Goal: Task Accomplishment & Management: Manage account settings

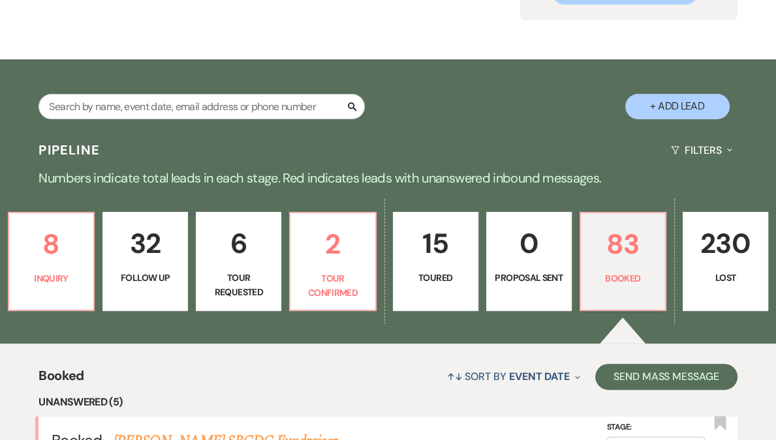
scroll to position [348, 0]
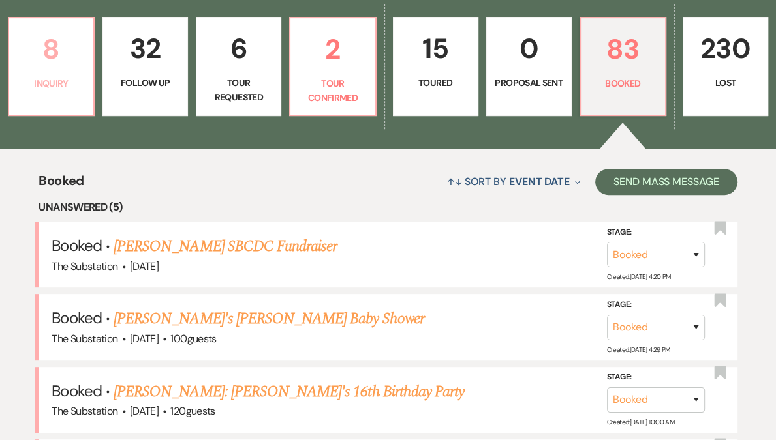
click at [75, 86] on p "Inquiry" at bounding box center [51, 83] width 68 height 14
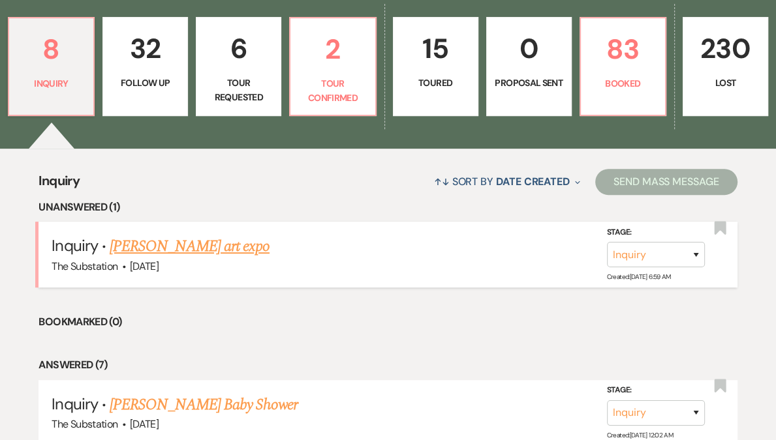
scroll to position [350, 0]
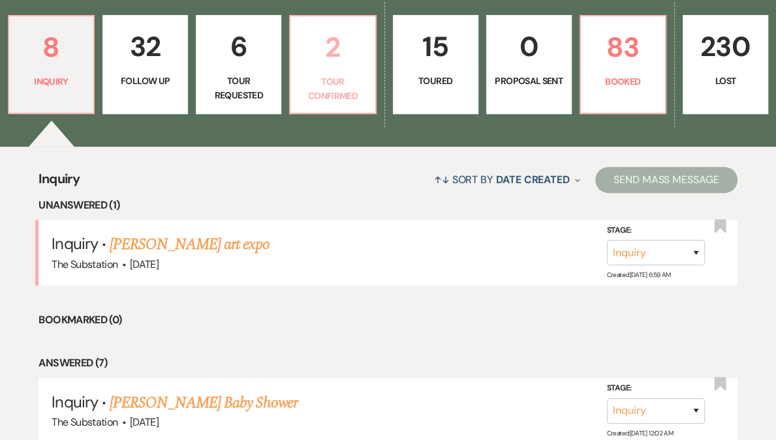
click at [310, 93] on p "Tour Confirmed" at bounding box center [332, 88] width 68 height 29
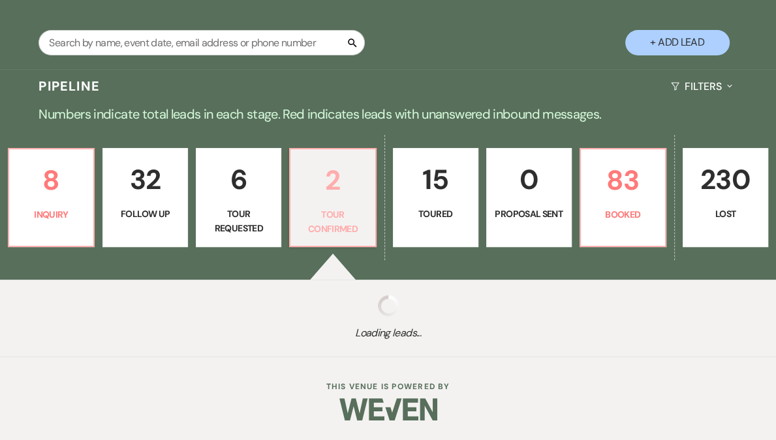
select select "4"
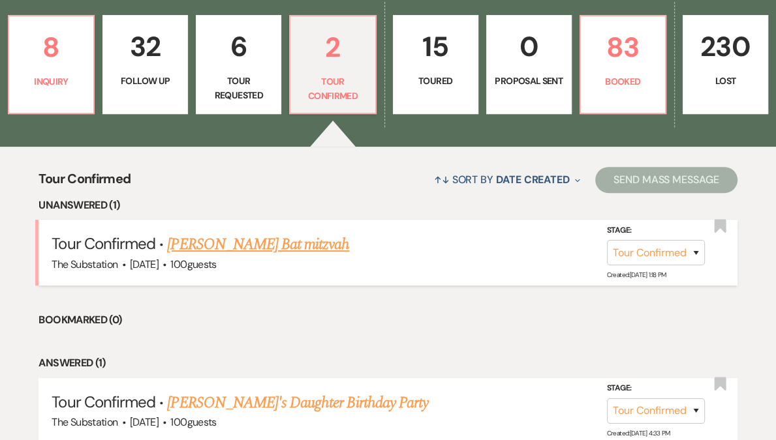
click at [201, 258] on span "100 guests" at bounding box center [193, 265] width 46 height 14
click at [254, 245] on link "[PERSON_NAME] Bat mitzvah" at bounding box center [258, 244] width 182 height 23
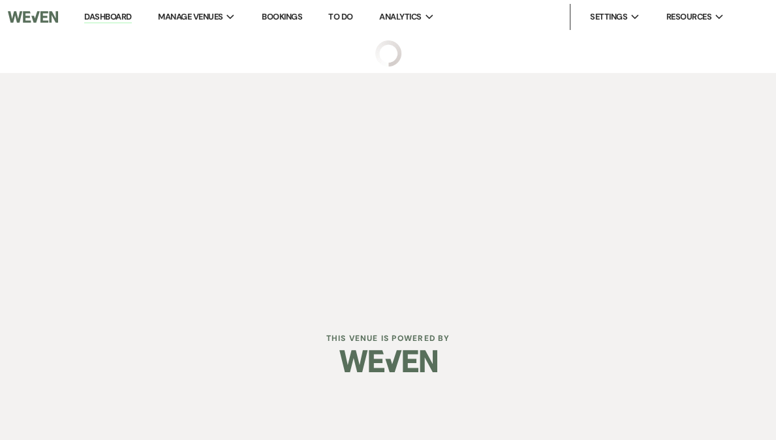
select select "4"
select select "5"
select select "13"
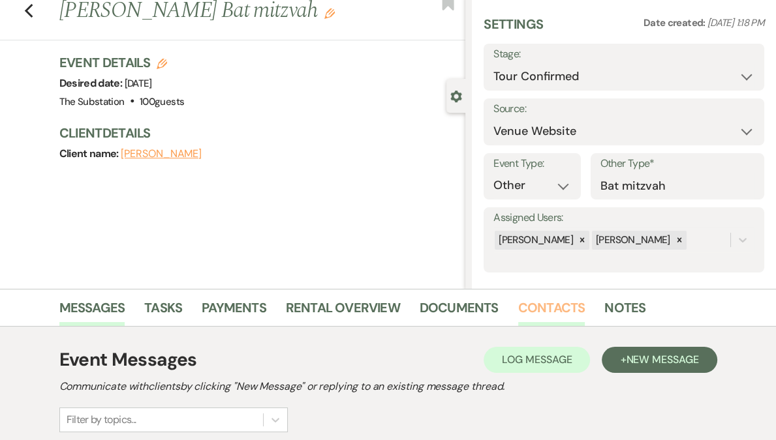
scroll to position [195, 0]
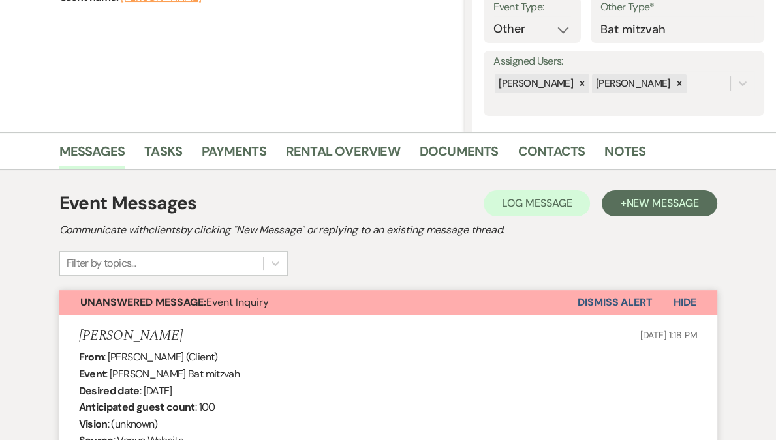
click at [602, 300] on button "Dismiss Alert" at bounding box center [614, 302] width 75 height 25
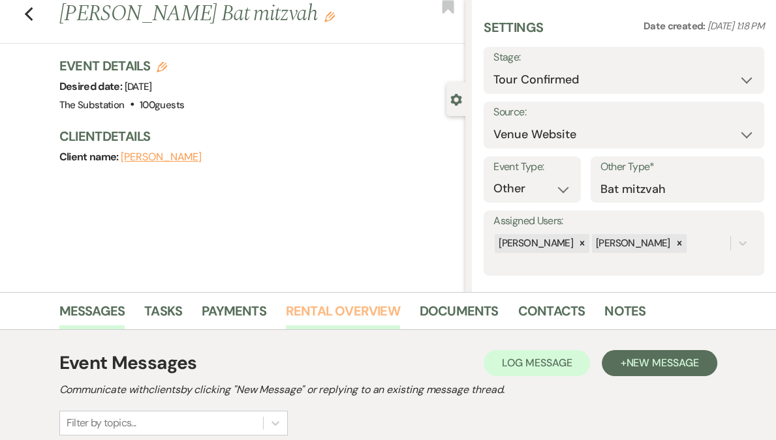
scroll to position [0, 0]
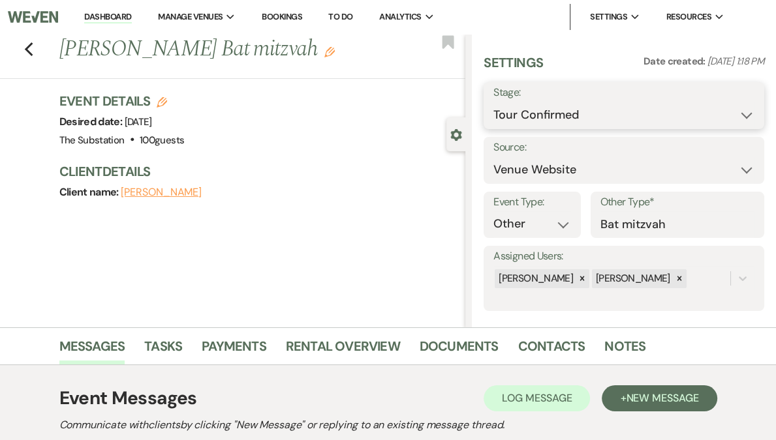
click at [567, 115] on select "Inquiry Follow Up Tour Requested Tour Confirmed Toured Proposal Sent Booked Lost" at bounding box center [623, 114] width 261 height 25
select select "5"
click at [532, 102] on select "Inquiry Follow Up Tour Requested Tour Confirmed Toured Proposal Sent Booked Lost" at bounding box center [623, 114] width 261 height 25
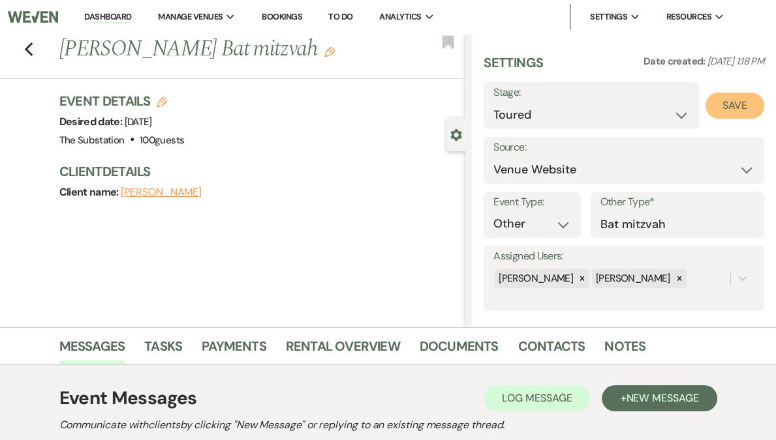
click at [729, 112] on button "Save" at bounding box center [734, 106] width 59 height 26
click at [131, 17] on link "Dashboard" at bounding box center [107, 17] width 47 height 12
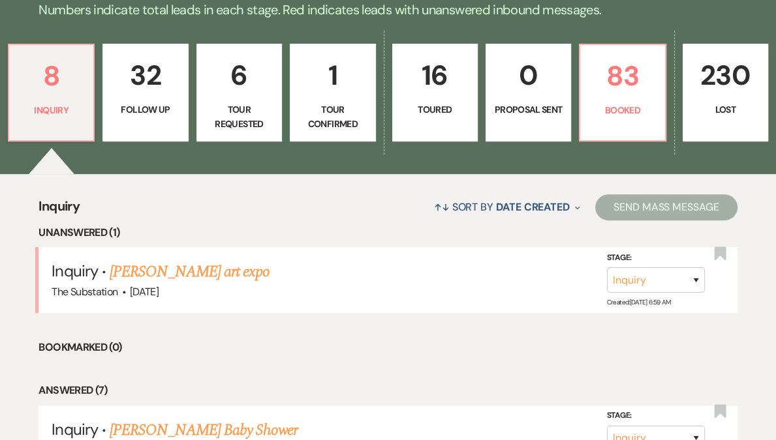
scroll to position [324, 0]
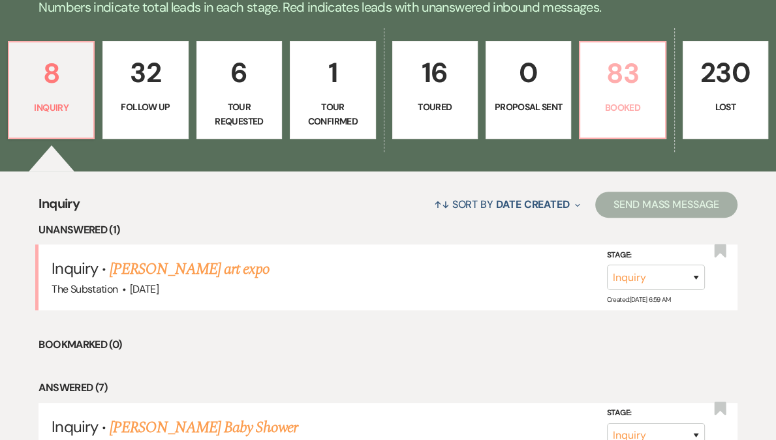
click at [633, 110] on link "83 Booked" at bounding box center [622, 90] width 87 height 98
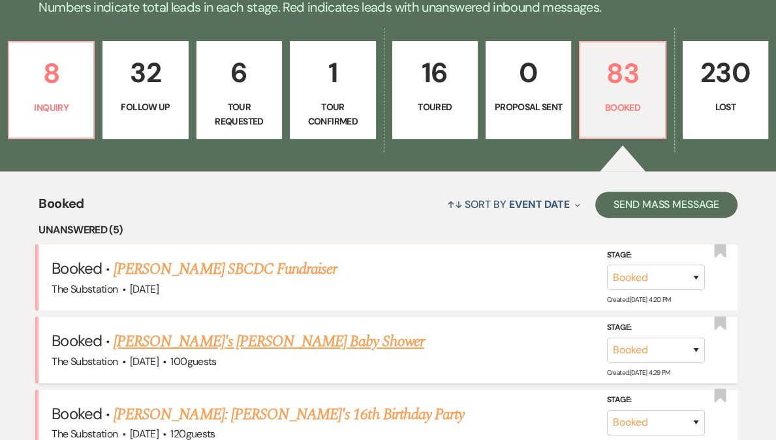
scroll to position [665, 0]
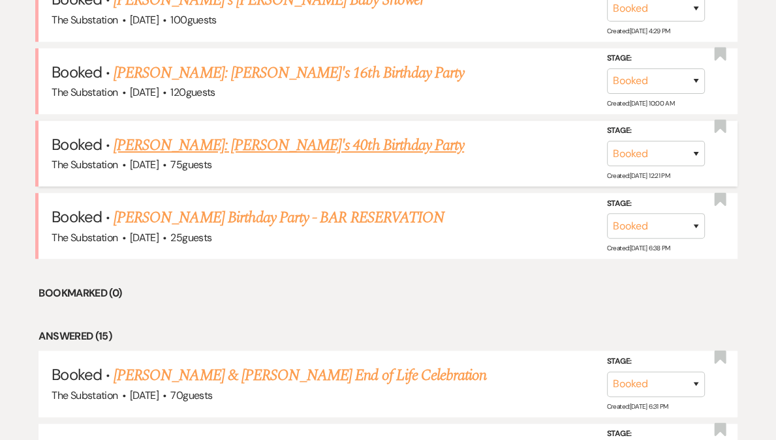
click at [247, 143] on link "[PERSON_NAME]: [PERSON_NAME]'s 40th Birthday Party" at bounding box center [288, 145] width 350 height 23
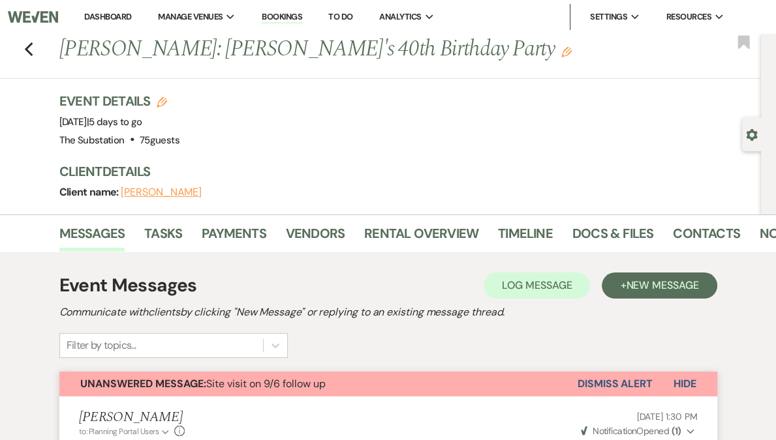
click at [38, 53] on div "Previous [PERSON_NAME]: [PERSON_NAME]'s 40th Birthday Party Edit Bookmark" at bounding box center [376, 56] width 767 height 45
click at [34, 53] on icon "Previous" at bounding box center [29, 50] width 10 height 16
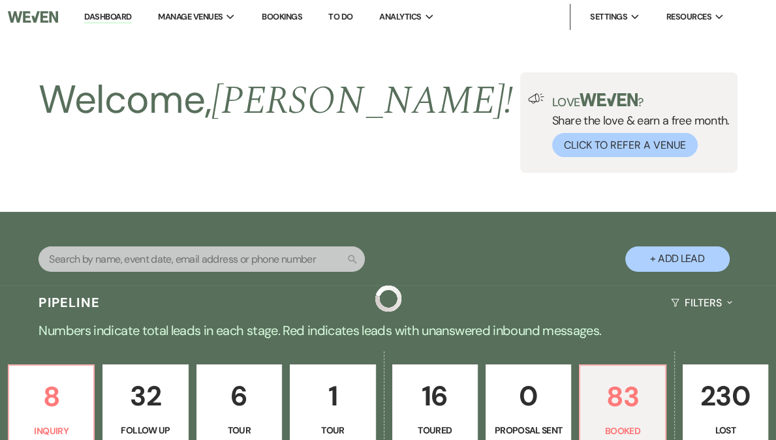
scroll to position [665, 0]
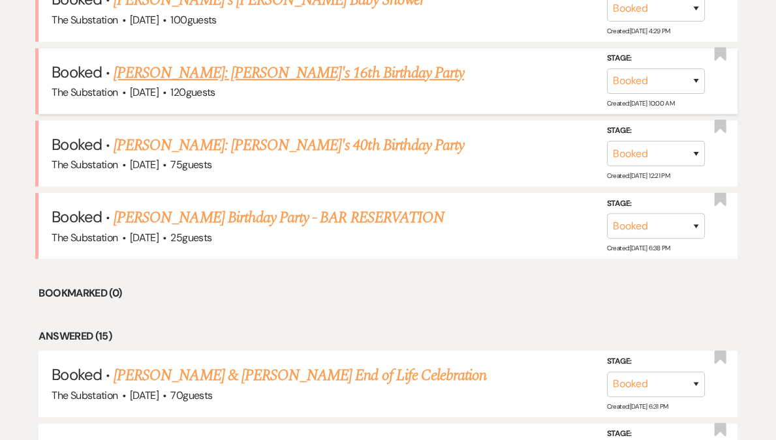
click at [232, 69] on link "[PERSON_NAME]: [PERSON_NAME]'s 16th Birthday Party" at bounding box center [288, 72] width 350 height 23
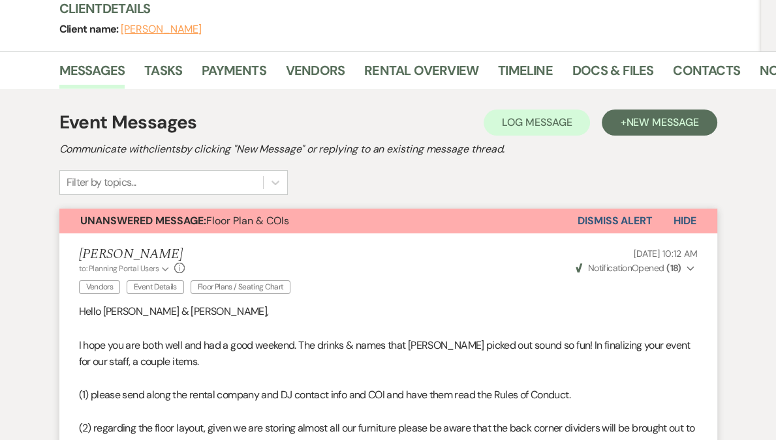
scroll to position [162, 0]
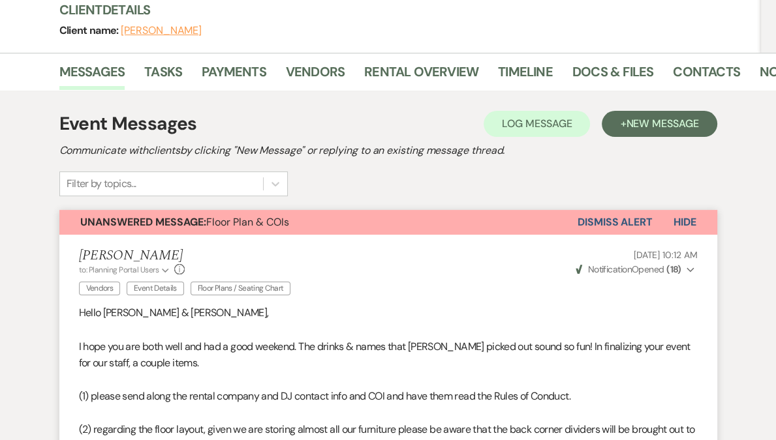
click at [603, 218] on button "Dismiss Alert" at bounding box center [614, 222] width 75 height 25
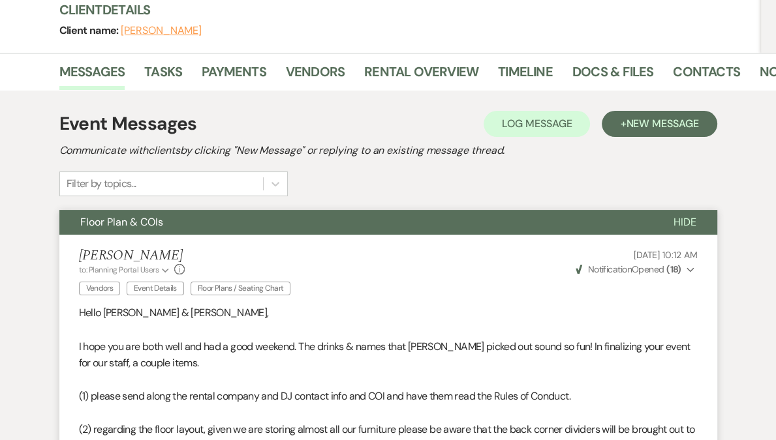
scroll to position [0, 0]
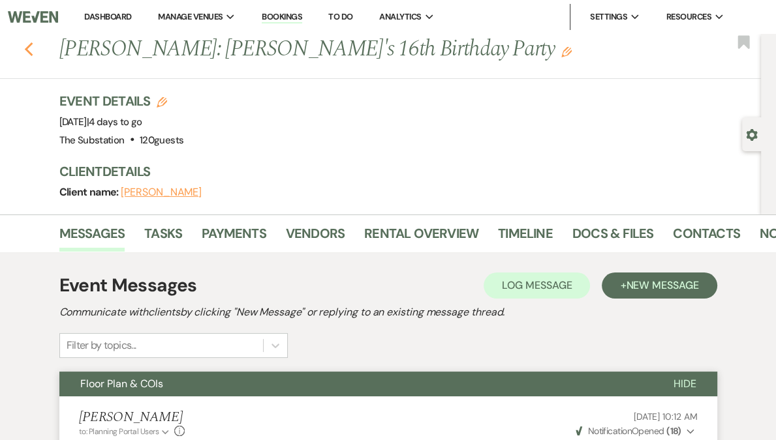
click at [34, 46] on icon "Previous" at bounding box center [29, 50] width 10 height 16
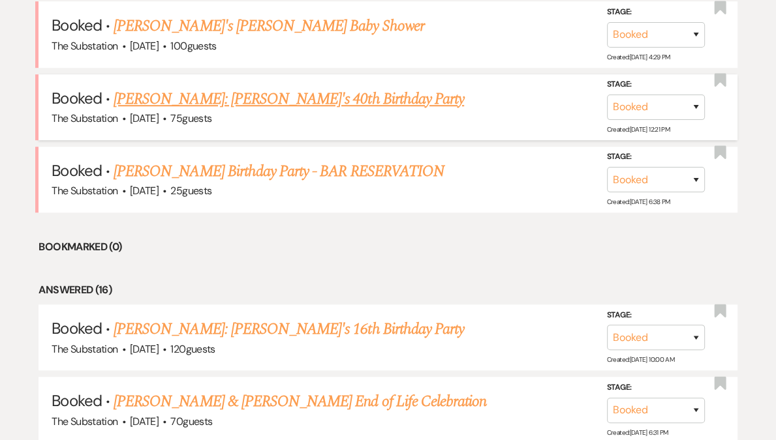
scroll to position [581, 0]
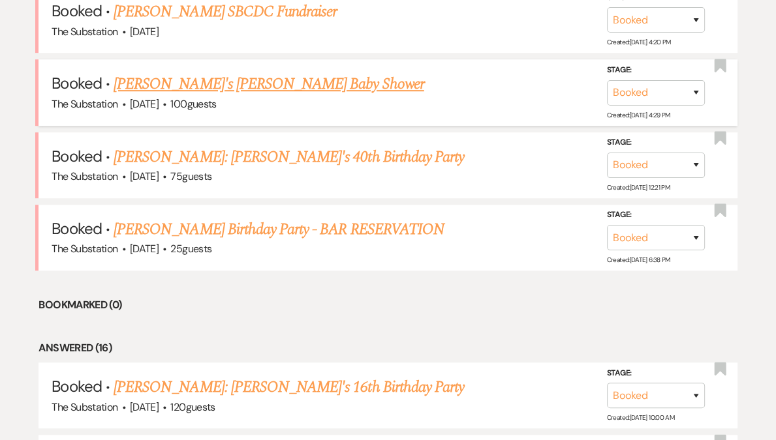
click at [237, 84] on link "[PERSON_NAME]'s [PERSON_NAME] Baby Shower" at bounding box center [268, 83] width 310 height 23
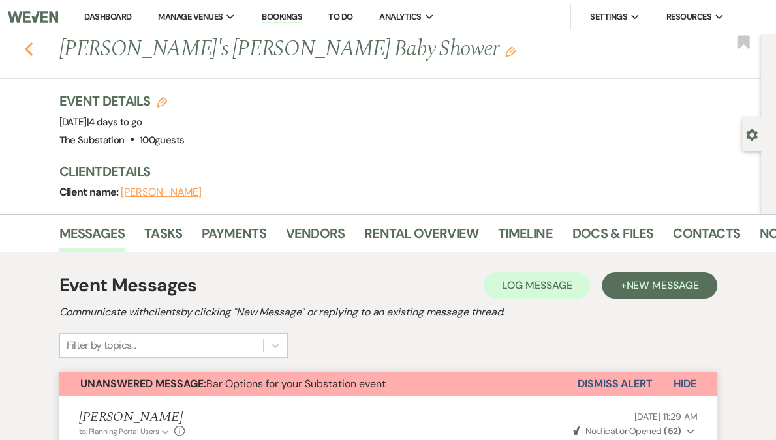
click at [34, 48] on icon "Previous" at bounding box center [29, 50] width 10 height 16
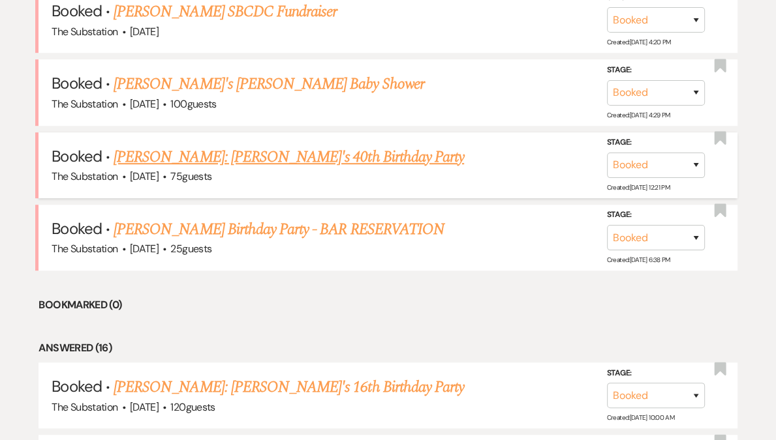
scroll to position [509, 0]
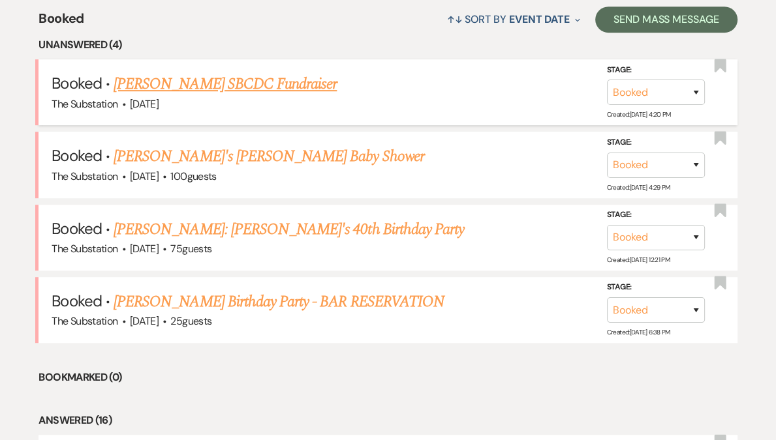
click at [249, 87] on link "[PERSON_NAME] SBCDC Fundraiser" at bounding box center [224, 83] width 223 height 23
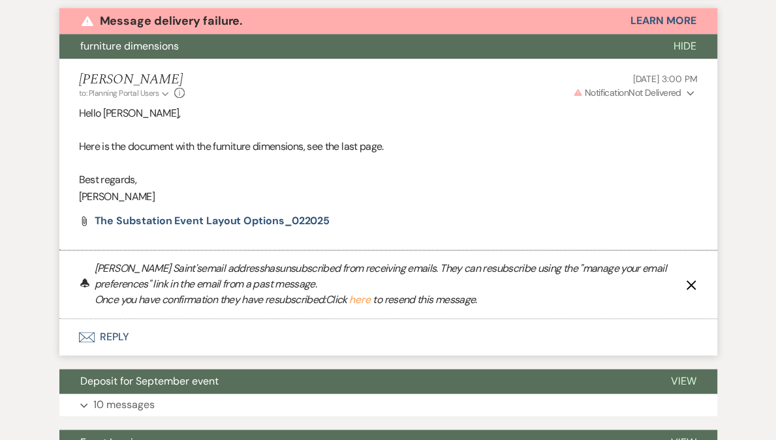
scroll to position [9216, 0]
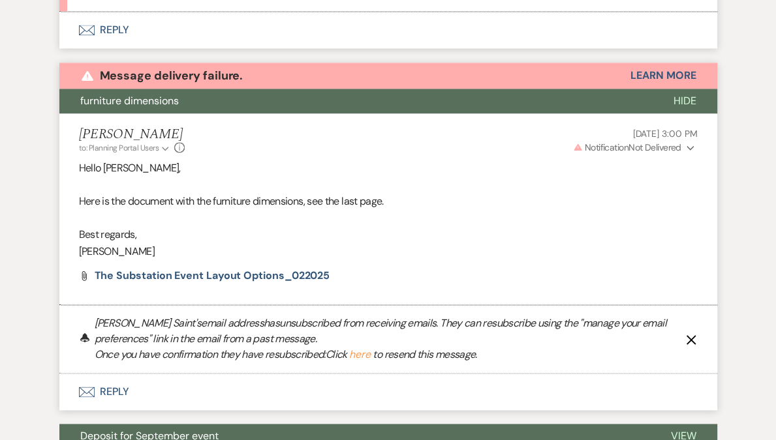
click at [693, 336] on icon "X" at bounding box center [691, 340] width 10 height 10
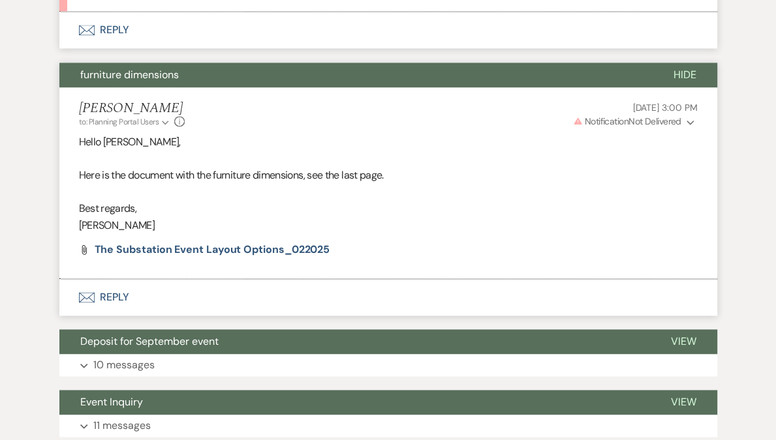
scroll to position [8917, 0]
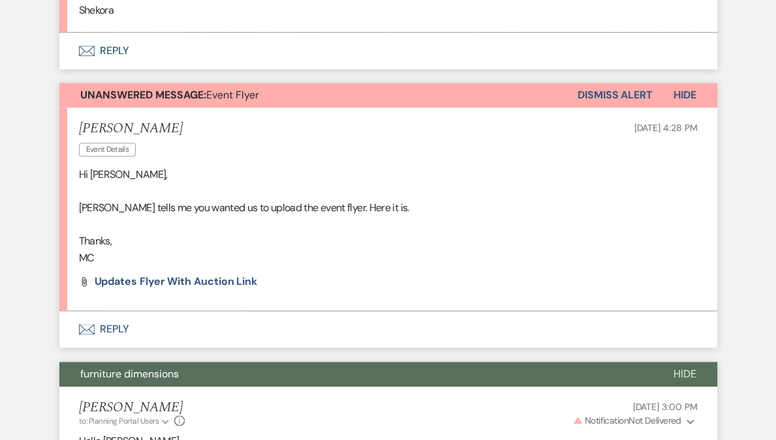
click at [631, 89] on button "Dismiss Alert" at bounding box center [614, 95] width 75 height 25
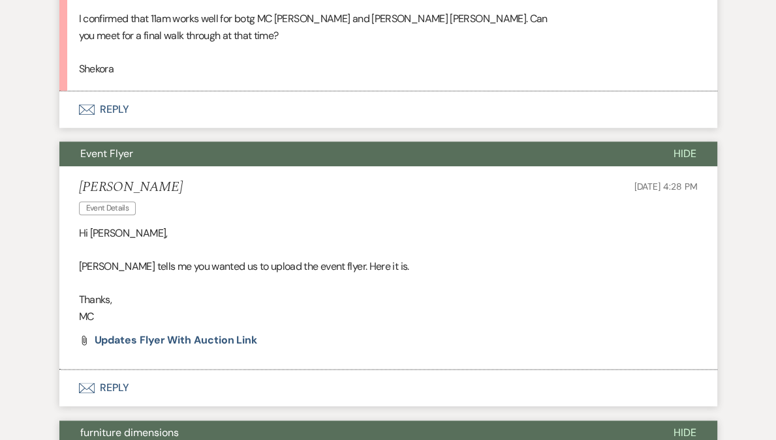
scroll to position [8612, 0]
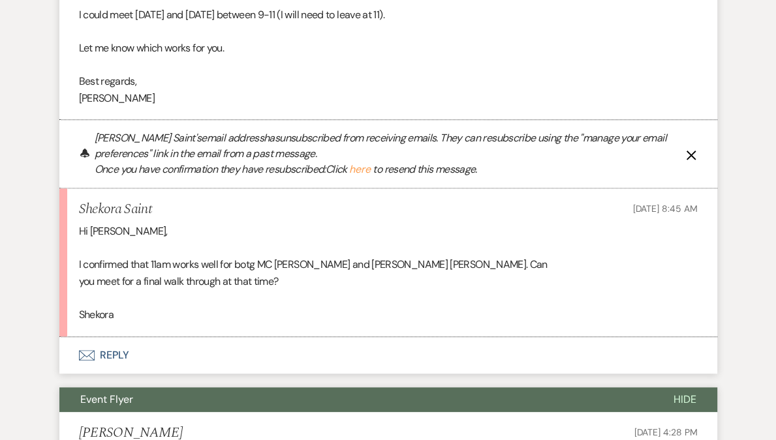
click at [115, 350] on button "Envelope Reply" at bounding box center [388, 355] width 658 height 37
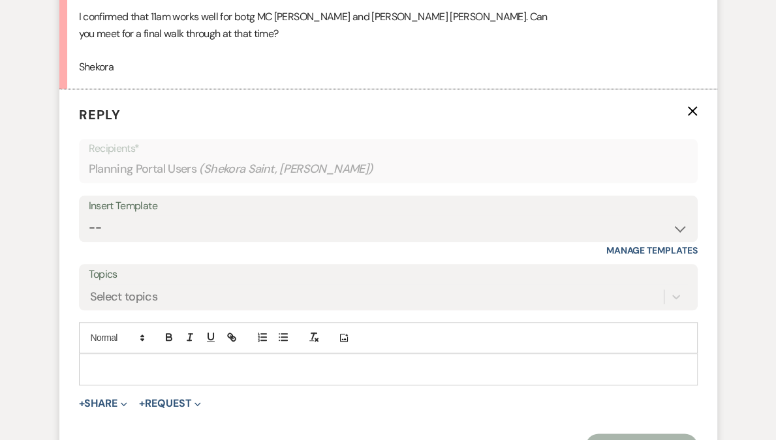
scroll to position [8861, 0]
click at [145, 361] on p at bounding box center [387, 368] width 597 height 14
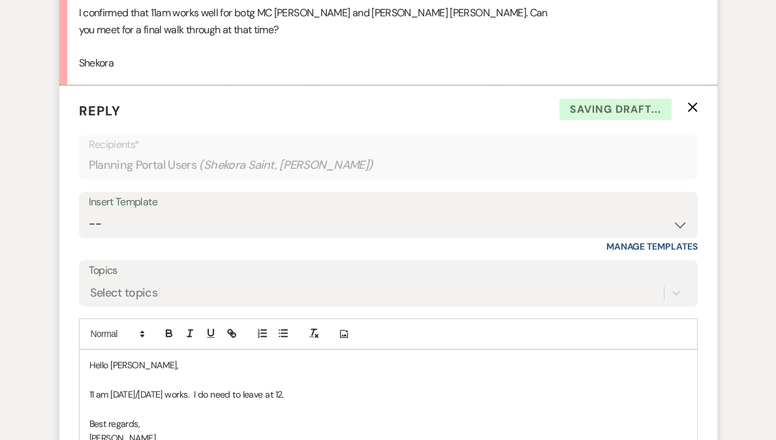
scroll to position [8962, 0]
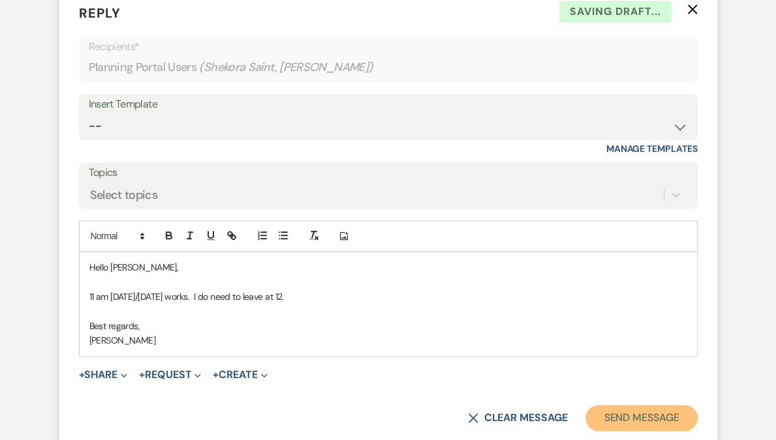
click at [651, 410] on button "Send Message" at bounding box center [641, 418] width 112 height 26
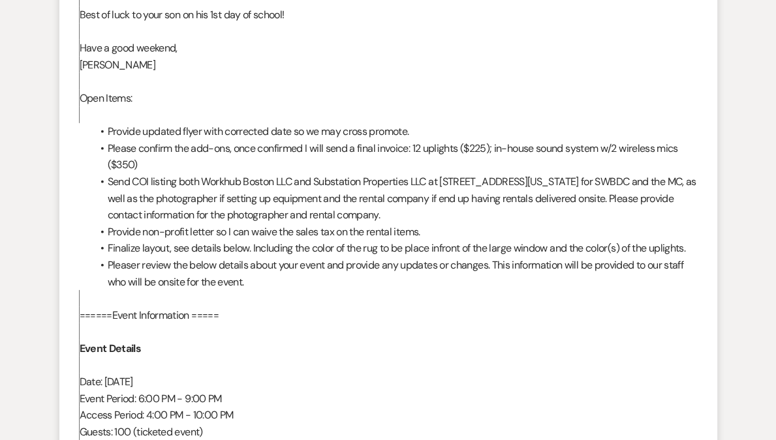
scroll to position [6898, 0]
